Goal: Task Accomplishment & Management: Manage account settings

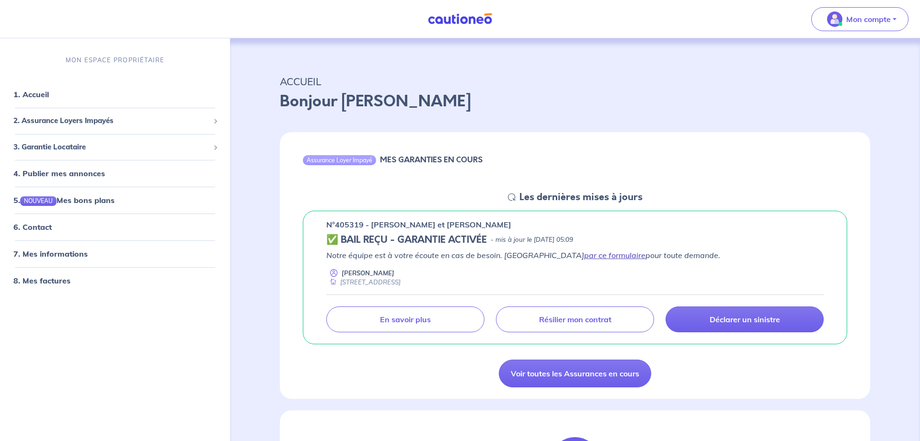
click at [584, 258] on link "par ce formulaire" at bounding box center [614, 256] width 61 height 10
click at [73, 147] on span "3. Garantie Locataire" at bounding box center [111, 147] width 196 height 11
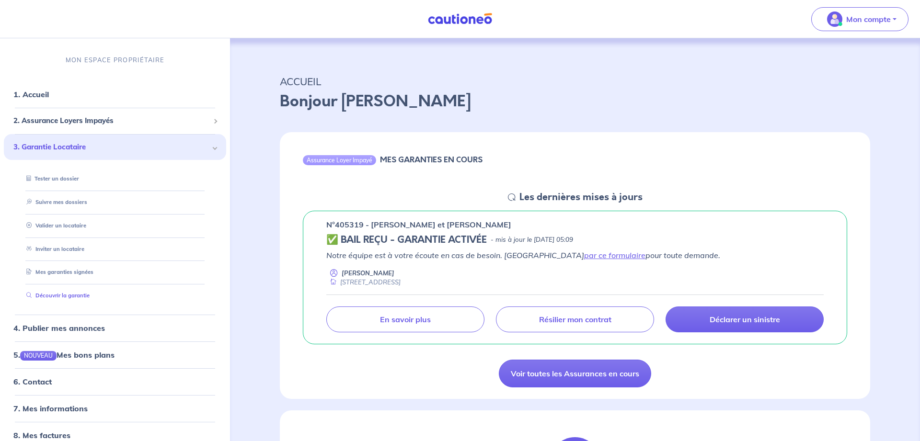
click at [56, 293] on link "Découvrir la garantie" at bounding box center [56, 295] width 67 height 7
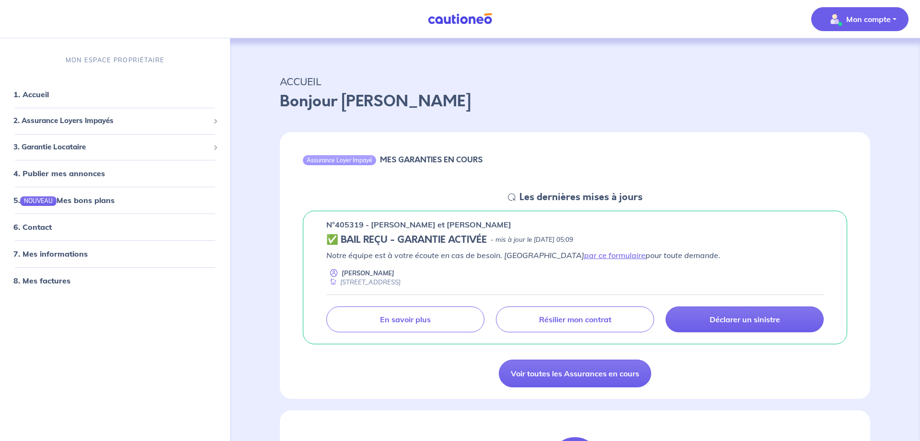
click at [888, 18] on p "Mon compte" at bounding box center [868, 18] width 45 height 11
click at [863, 59] on link "Mes informations" at bounding box center [849, 59] width 77 height 15
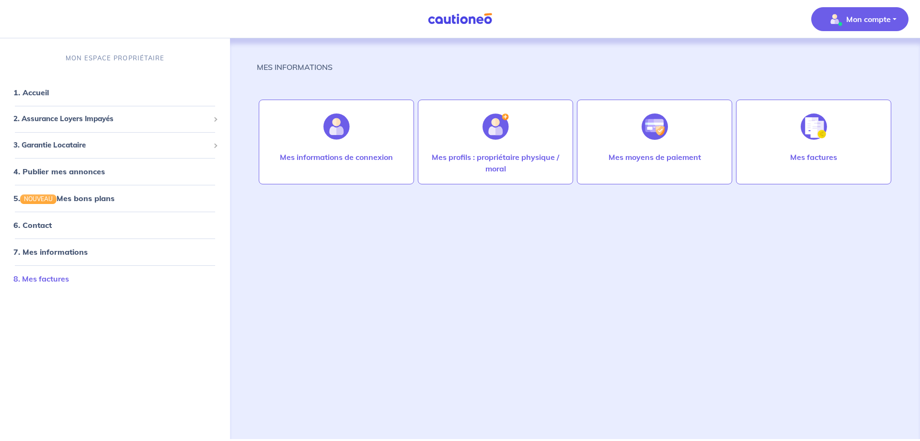
click at [50, 277] on link "8. Mes factures" at bounding box center [41, 279] width 56 height 10
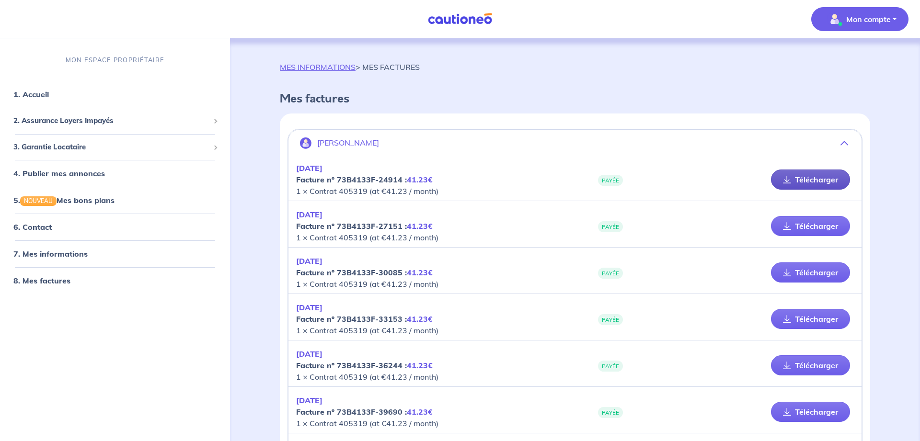
click at [793, 178] on link "Télécharger" at bounding box center [810, 180] width 79 height 20
click at [69, 123] on span "2. Assurance Loyers Impayés" at bounding box center [111, 120] width 196 height 11
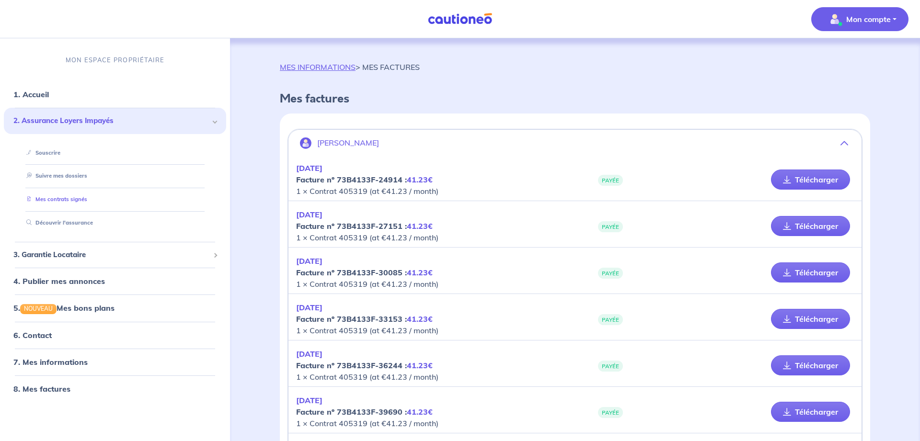
click at [85, 200] on link "Mes contrats signés" at bounding box center [55, 199] width 65 height 7
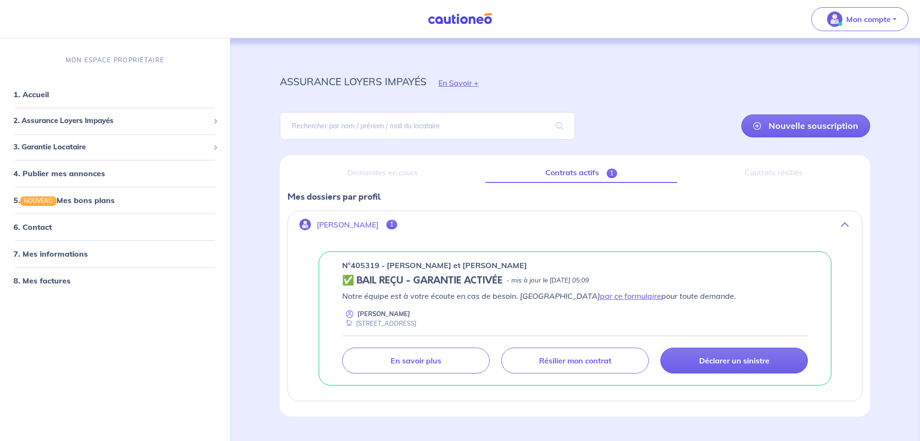
scroll to position [22, 0]
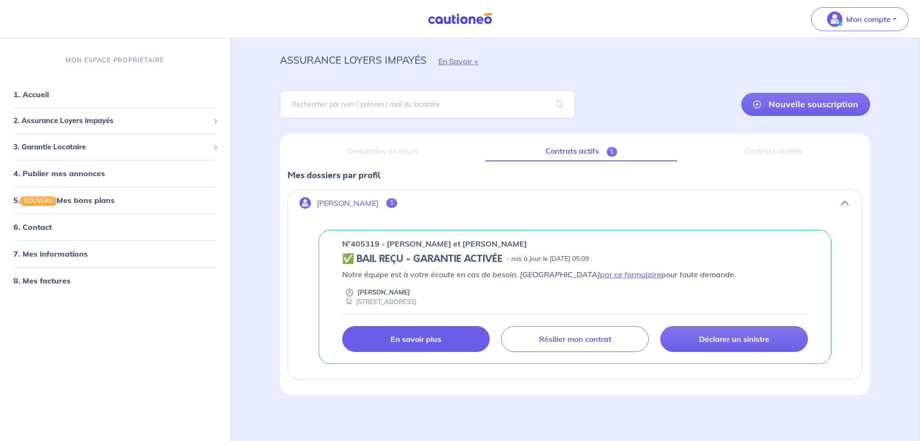
click at [399, 334] on link "En savoir plus" at bounding box center [416, 339] width 148 height 26
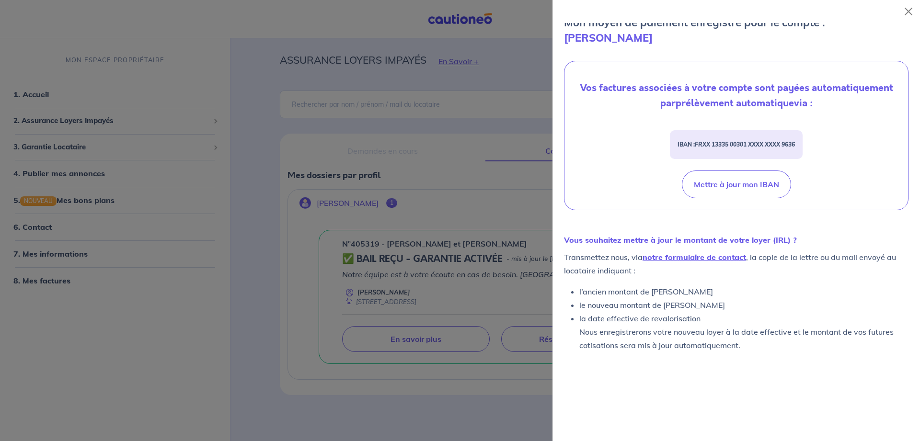
scroll to position [313, 0]
click at [173, 315] on div at bounding box center [460, 220] width 920 height 441
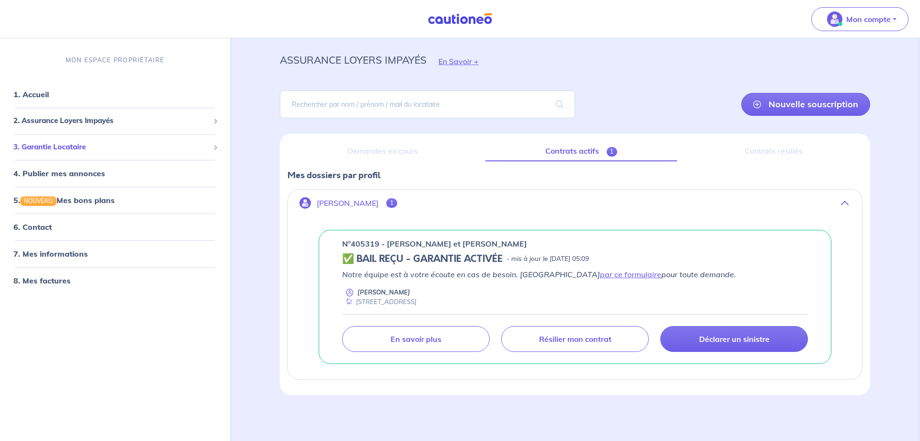
click at [211, 148] on div "3. Garantie Locataire" at bounding box center [115, 147] width 222 height 19
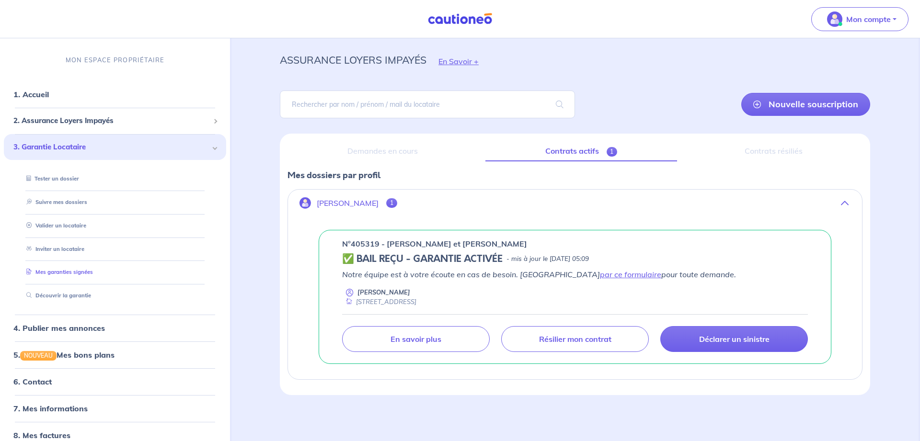
click at [80, 274] on link "Mes garanties signées" at bounding box center [58, 272] width 70 height 7
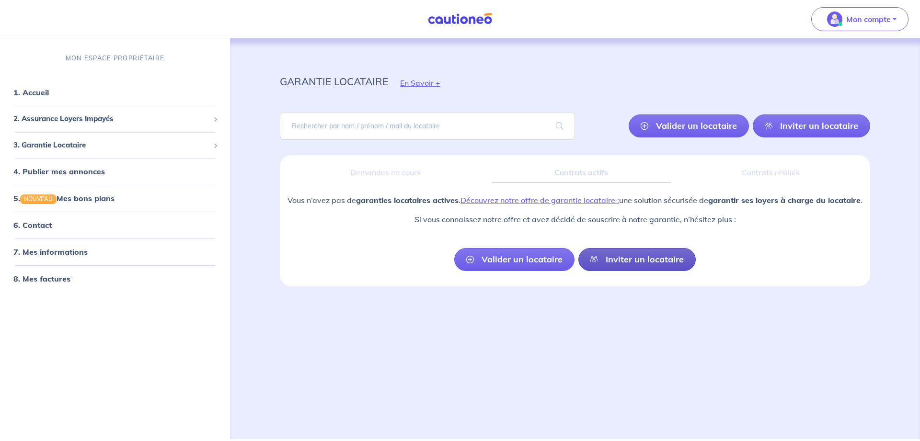
click at [629, 271] on link "Inviter un locataire" at bounding box center [636, 259] width 117 height 23
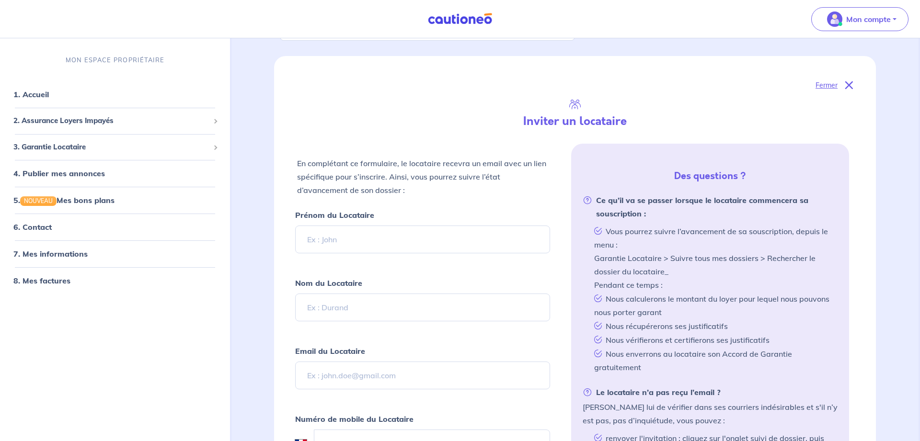
scroll to position [90, 0]
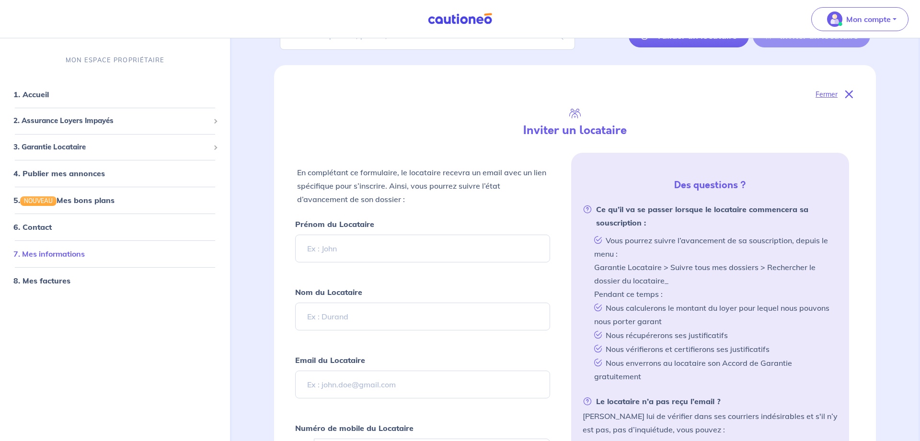
click at [34, 253] on link "7. Mes informations" at bounding box center [48, 254] width 71 height 10
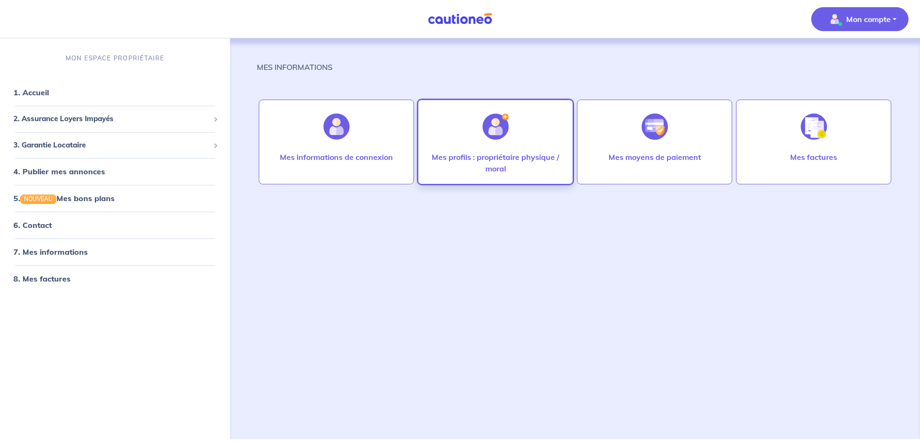
click at [497, 126] on img at bounding box center [495, 127] width 26 height 26
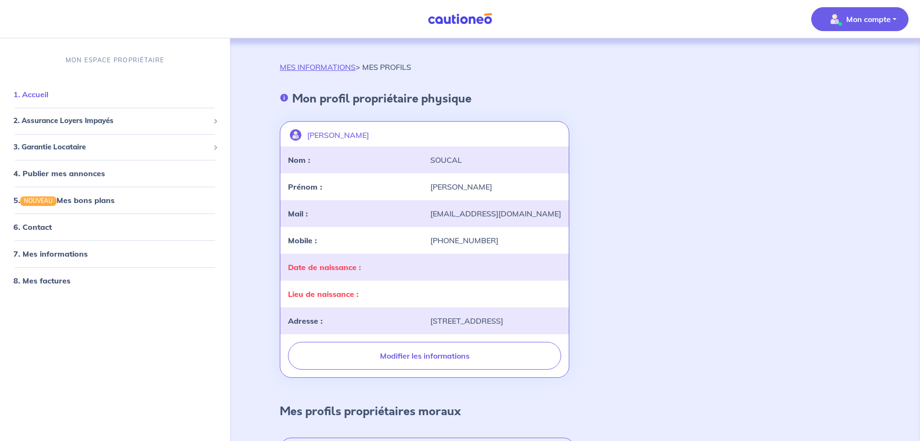
click at [48, 99] on link "1. Accueil" at bounding box center [30, 95] width 35 height 10
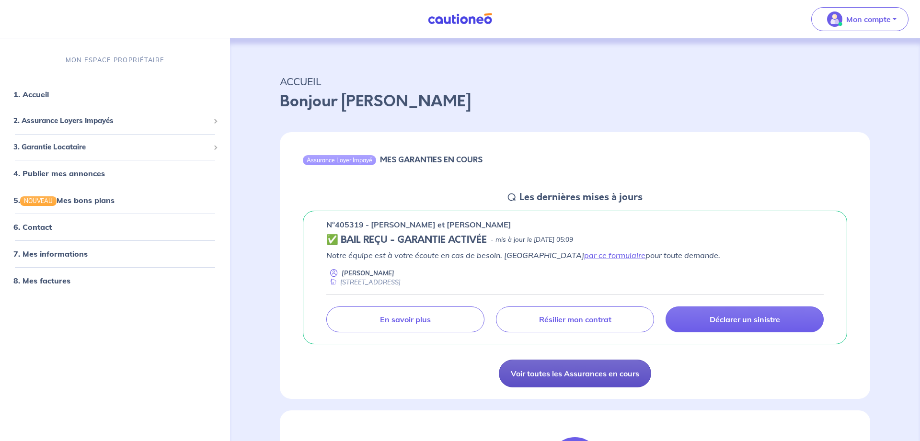
click at [582, 372] on link "Voir toutes les Assurances en cours" at bounding box center [575, 374] width 152 height 28
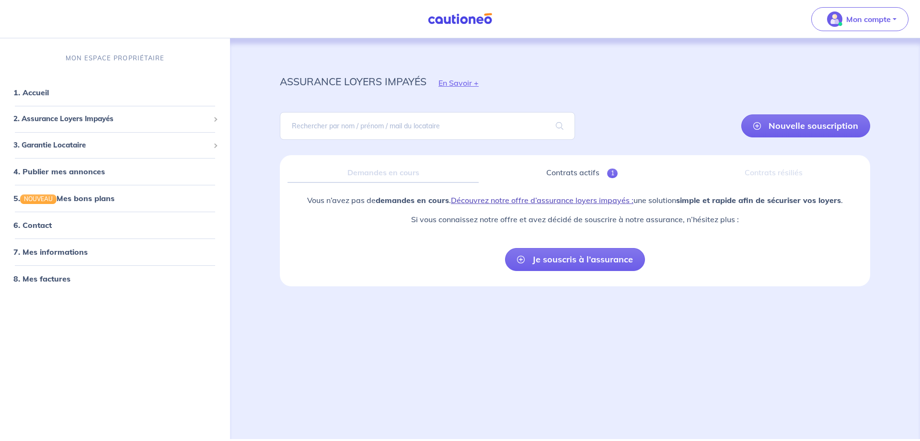
click at [545, 198] on link "Découvrez notre offre d’assurance loyers impayés :" at bounding box center [542, 200] width 182 height 10
